Goal: Task Accomplishment & Management: Complete application form

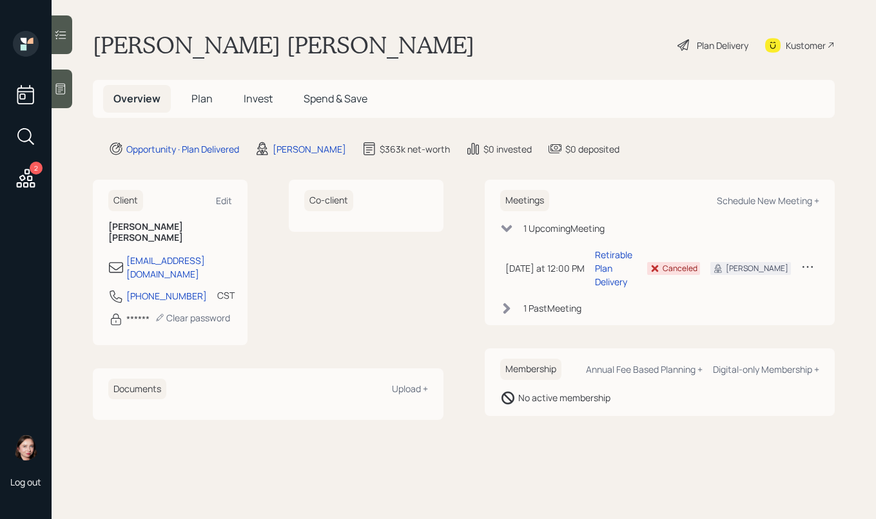
click at [678, 48] on icon at bounding box center [683, 44] width 15 height 15
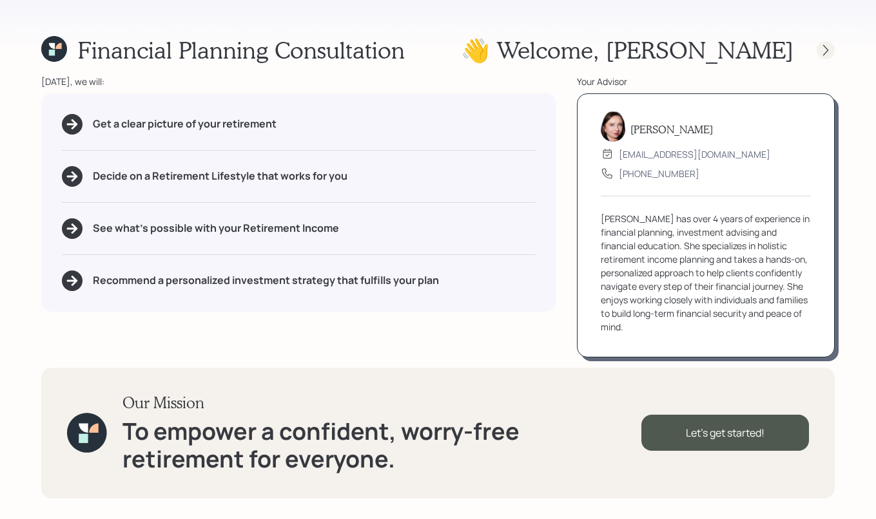
click at [818, 42] on div at bounding box center [813, 50] width 41 height 18
click at [825, 37] on div "👋 Welcome , [PERSON_NAME]" at bounding box center [648, 50] width 374 height 28
click at [823, 44] on icon at bounding box center [825, 50] width 13 height 13
